Goal: Transaction & Acquisition: Book appointment/travel/reservation

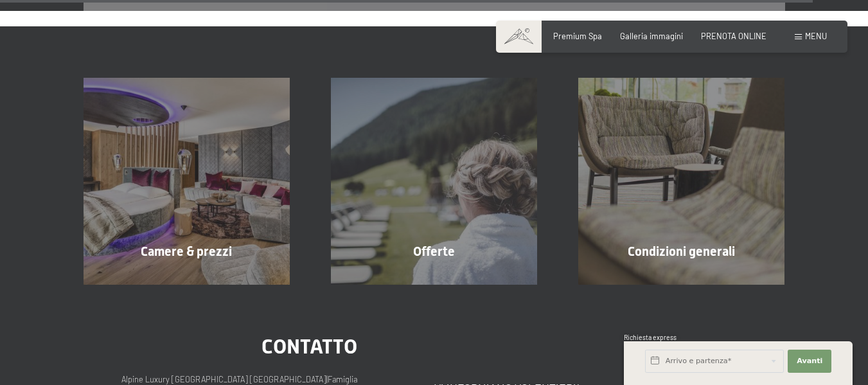
scroll to position [4253, 0]
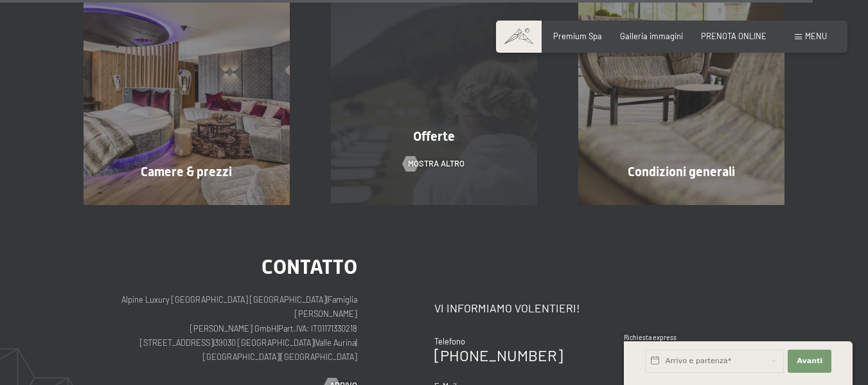
click at [451, 148] on div "Offerte mostra altro" at bounding box center [433, 101] width 247 height 206
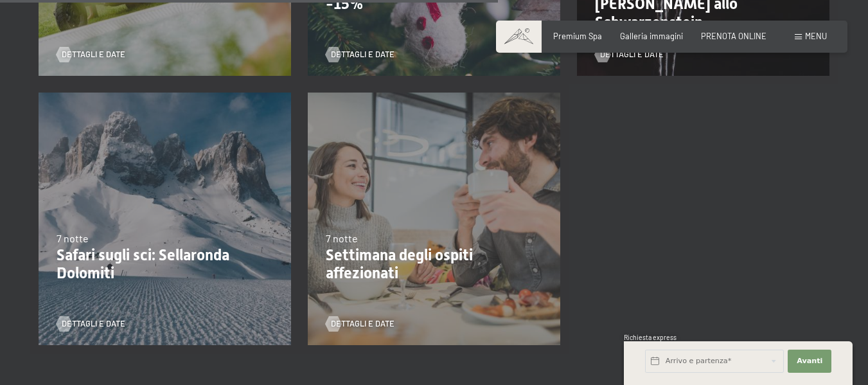
scroll to position [1080, 0]
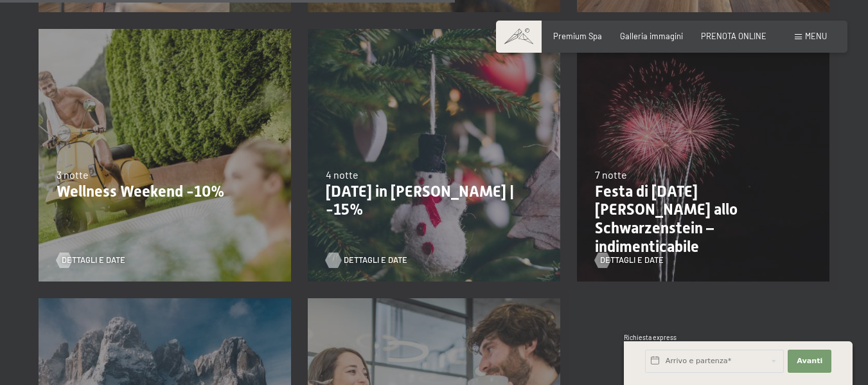
click at [372, 263] on span "Dettagli e Date" at bounding box center [376, 260] width 64 height 12
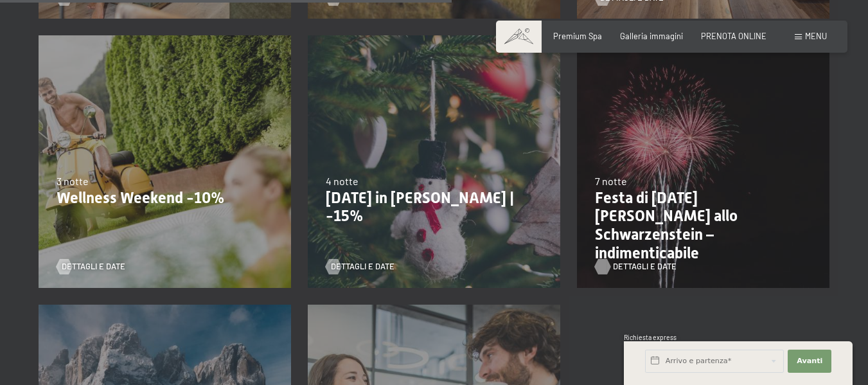
click at [622, 264] on span "Dettagli e Date" at bounding box center [645, 267] width 64 height 12
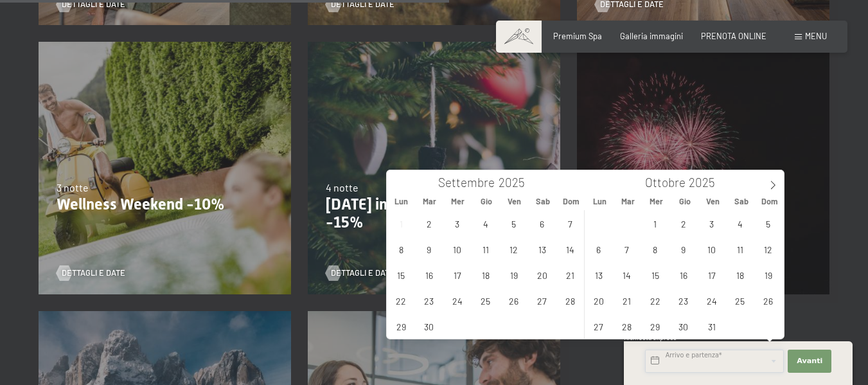
click at [697, 364] on input "text" at bounding box center [714, 361] width 139 height 23
click at [776, 183] on icon at bounding box center [773, 185] width 9 height 9
click at [623, 334] on span "30" at bounding box center [626, 326] width 25 height 25
type input "Mar. [DATE]"
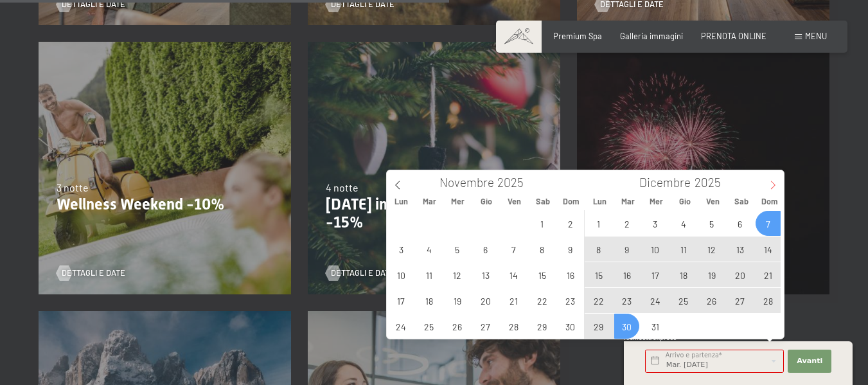
click at [773, 183] on icon at bounding box center [773, 185] width 4 height 8
type input "2026"
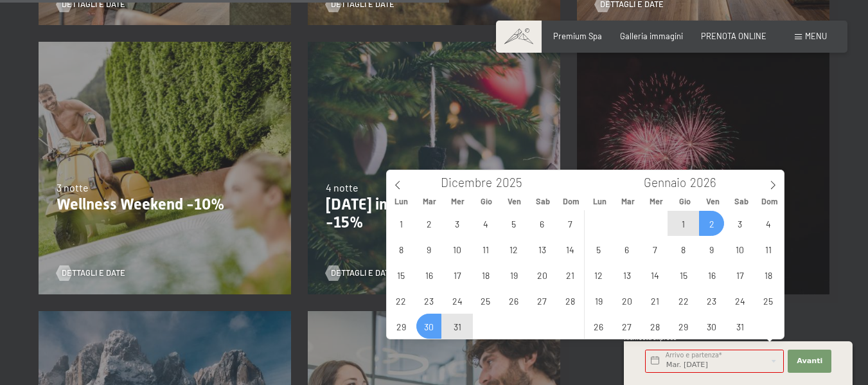
click at [709, 224] on span "2" at bounding box center [711, 223] width 25 height 25
type input "Mar. [DATE] - Ven. [DATE]"
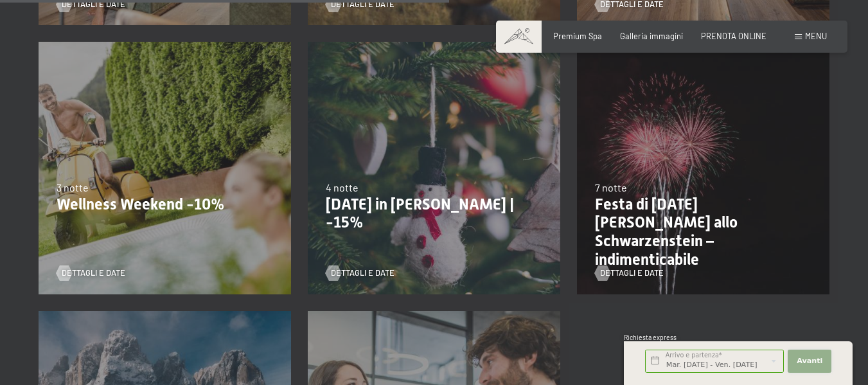
scroll to position [0, 0]
click at [813, 366] on span "Avanti" at bounding box center [810, 361] width 26 height 10
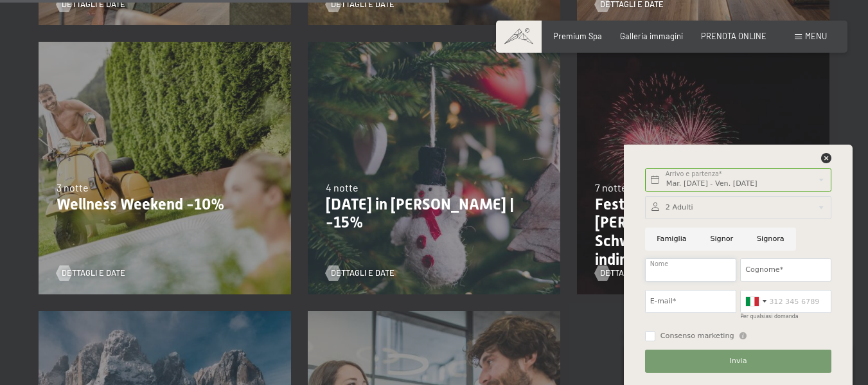
click at [683, 280] on input "Nome" at bounding box center [690, 269] width 91 height 23
type input "GIOVANNI"
click at [781, 276] on input "Cognome*" at bounding box center [785, 269] width 91 height 23
type input "[PERSON_NAME]"
click at [693, 303] on input "E-mail*" at bounding box center [690, 301] width 91 height 23
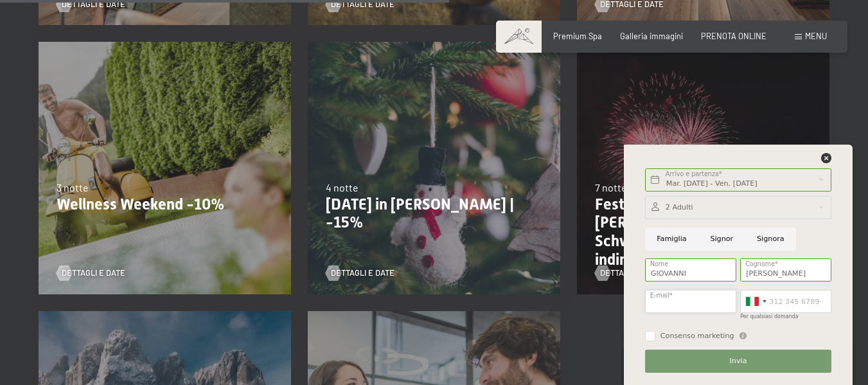
type input "[DOMAIN_NAME][EMAIL_ADDRESS][DOMAIN_NAME]"
click at [780, 305] on input "Per qualsiasi domanda" at bounding box center [785, 301] width 91 height 23
type input "3791590824"
click at [758, 336] on div "Consenso marketing Il sottoscritto, [PERSON_NAME] e compresa l’informativa di c…" at bounding box center [738, 334] width 186 height 13
click at [765, 335] on div "Consenso marketing Il sottoscritto, [PERSON_NAME] e compresa l’informativa di c…" at bounding box center [738, 334] width 186 height 13
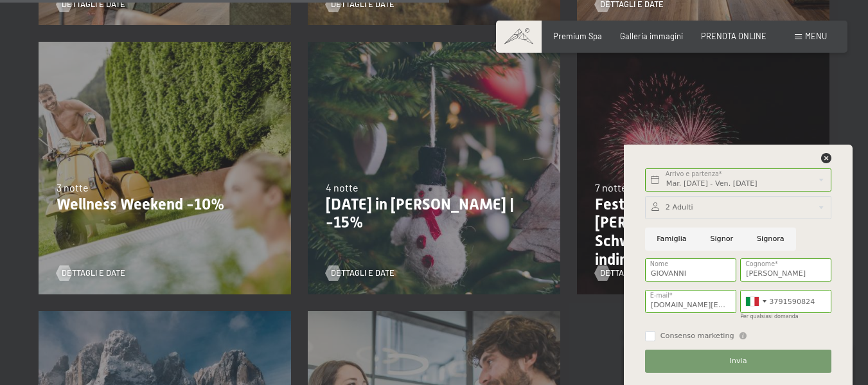
click at [765, 335] on div "Consenso marketing Il sottoscritto, [PERSON_NAME] e compresa l’informativa di c…" at bounding box center [738, 334] width 186 height 13
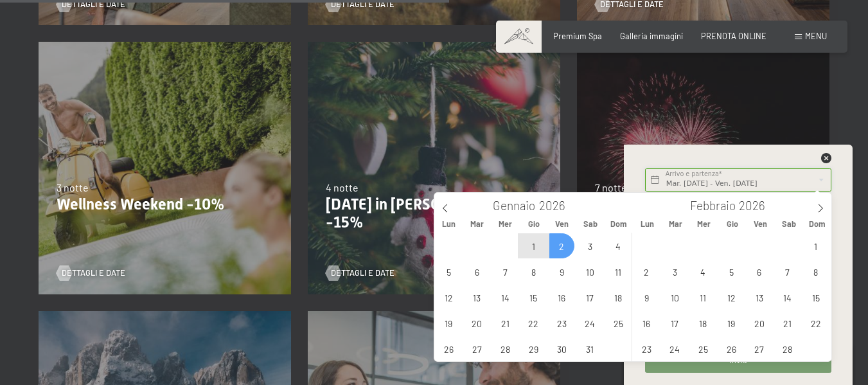
click at [744, 177] on input "Mar. [DATE] - Ven. [DATE]" at bounding box center [738, 179] width 186 height 23
click at [446, 207] on icon at bounding box center [445, 208] width 9 height 9
type input "2025"
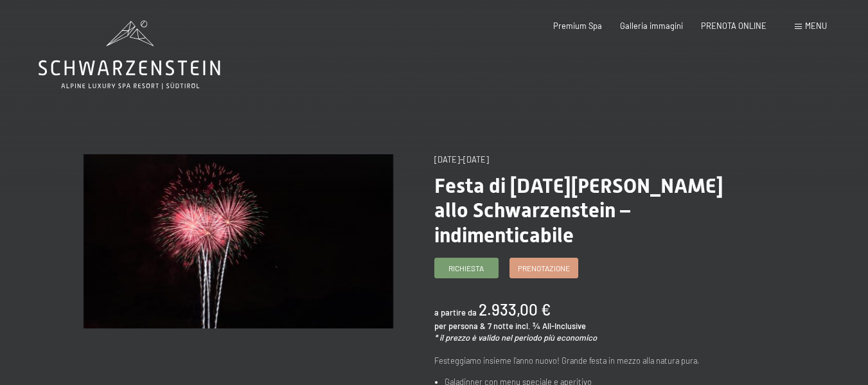
click at [705, 299] on div "a partire da 2.933,00 € per persona & 7 notte incl. ¾ All-Inclusive * il prezzo…" at bounding box center [589, 321] width 310 height 45
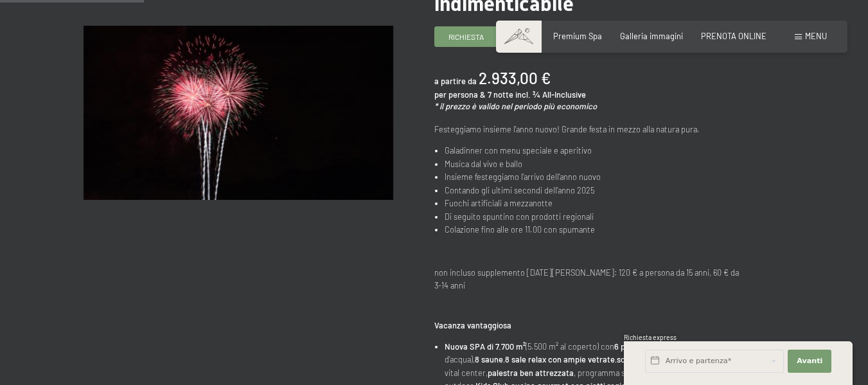
scroll to position [308, 0]
